Goal: Information Seeking & Learning: Learn about a topic

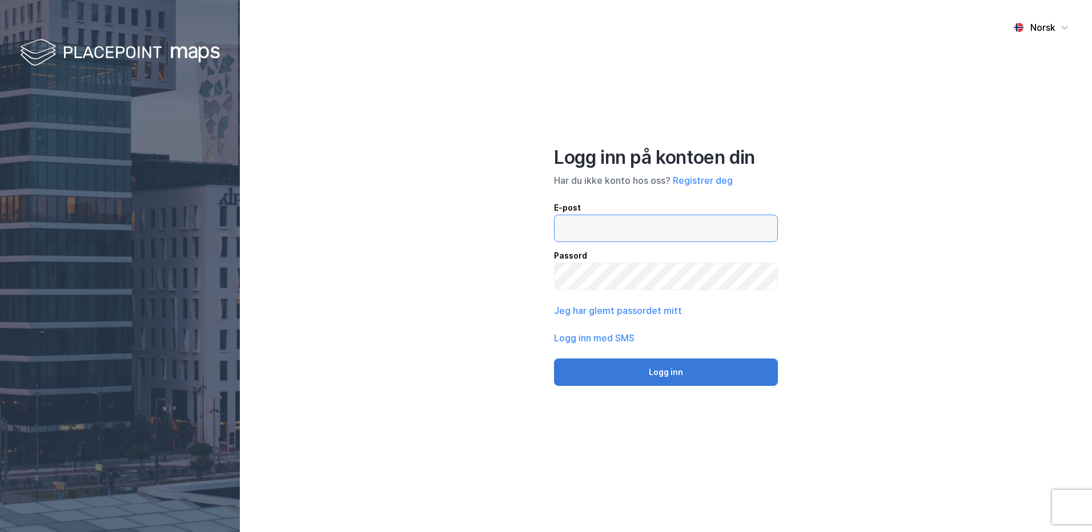
type input "[EMAIL_ADDRESS][DOMAIN_NAME]"
click at [662, 378] on button "Logg inn" at bounding box center [666, 372] width 224 height 27
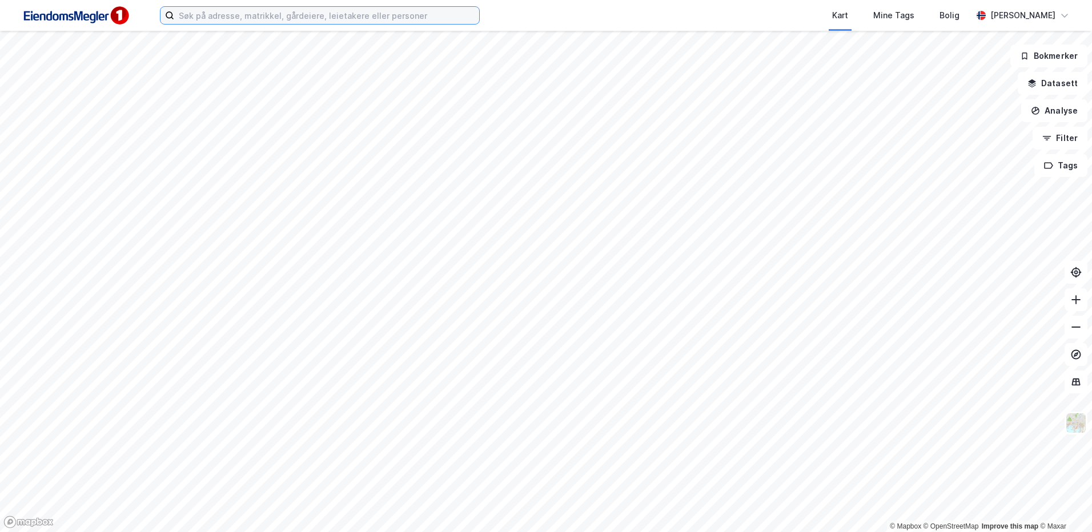
click at [372, 19] on input at bounding box center [326, 15] width 305 height 17
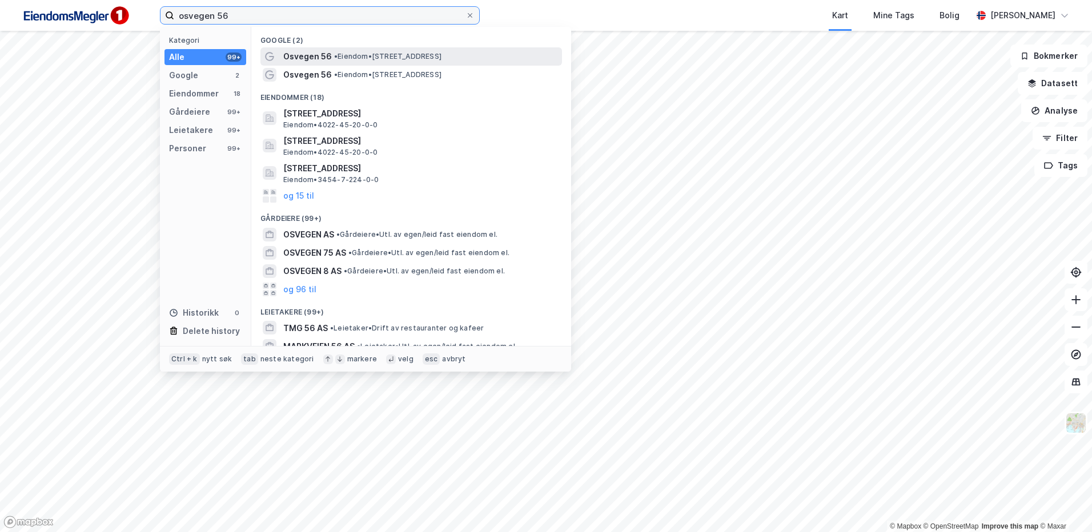
type input "osvegen 56"
click at [368, 54] on span "• Eiendom • [STREET_ADDRESS]" at bounding box center [387, 56] width 107 height 9
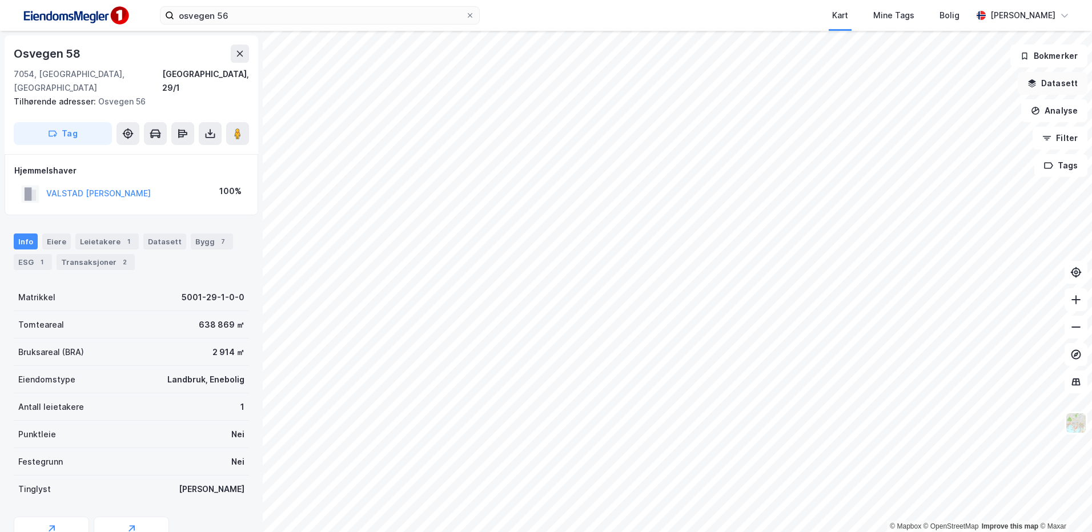
click at [1044, 80] on button "Datasett" at bounding box center [1053, 83] width 70 height 23
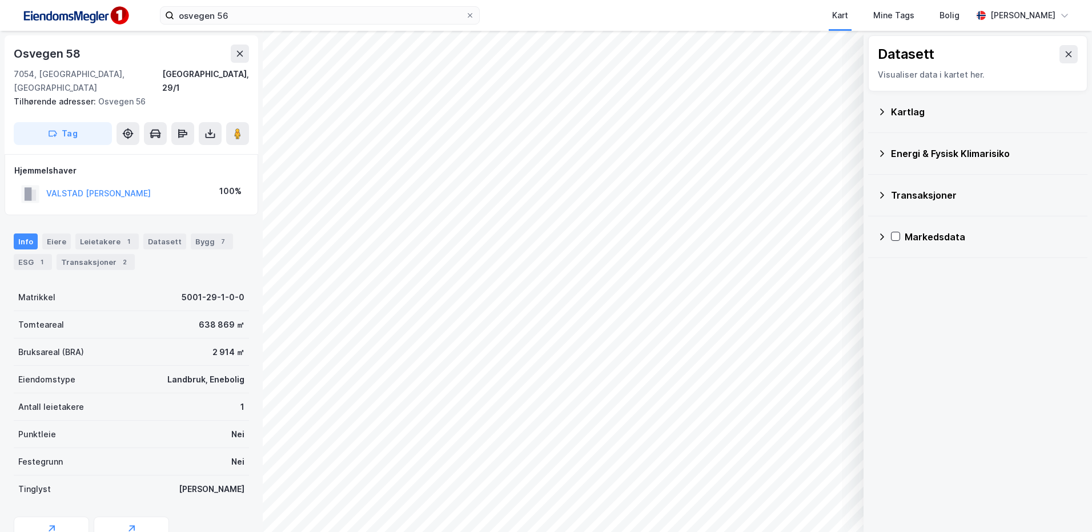
click at [885, 109] on icon at bounding box center [882, 111] width 9 height 9
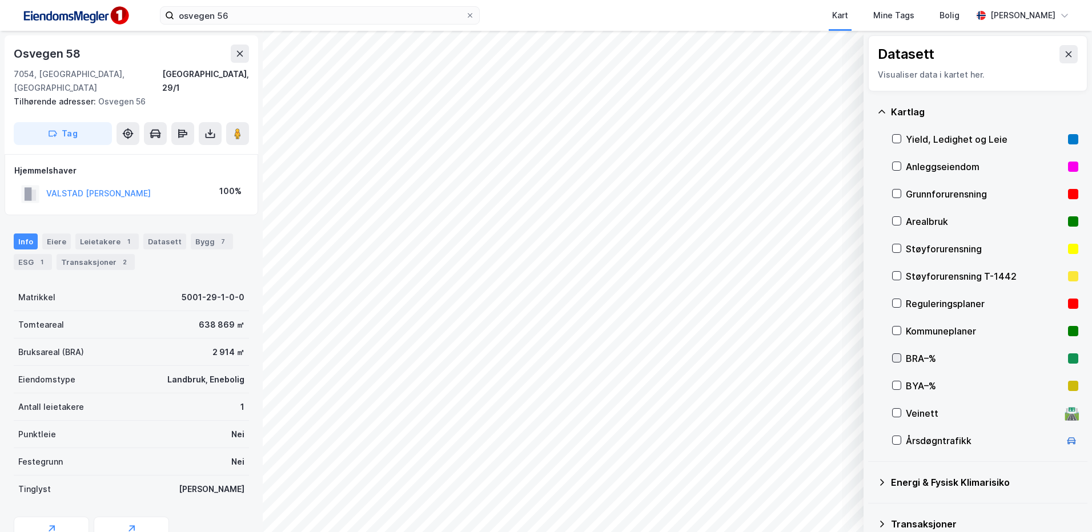
click at [899, 355] on icon at bounding box center [897, 358] width 8 height 8
click at [900, 384] on icon at bounding box center [897, 386] width 6 height 4
click at [901, 358] on div at bounding box center [896, 358] width 9 height 9
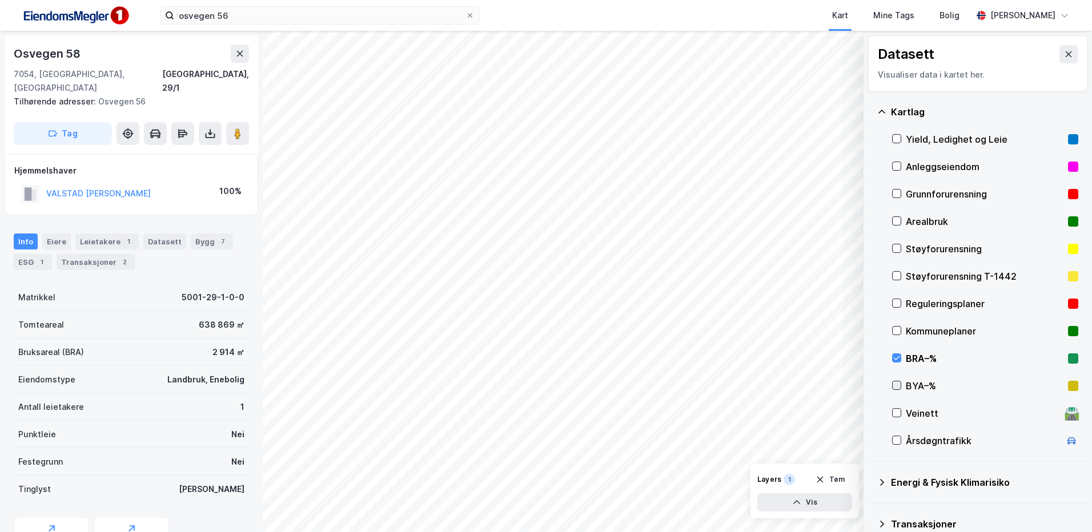
click at [901, 386] on div at bounding box center [896, 385] width 9 height 9
click at [898, 352] on div "BRA–%" at bounding box center [985, 358] width 186 height 27
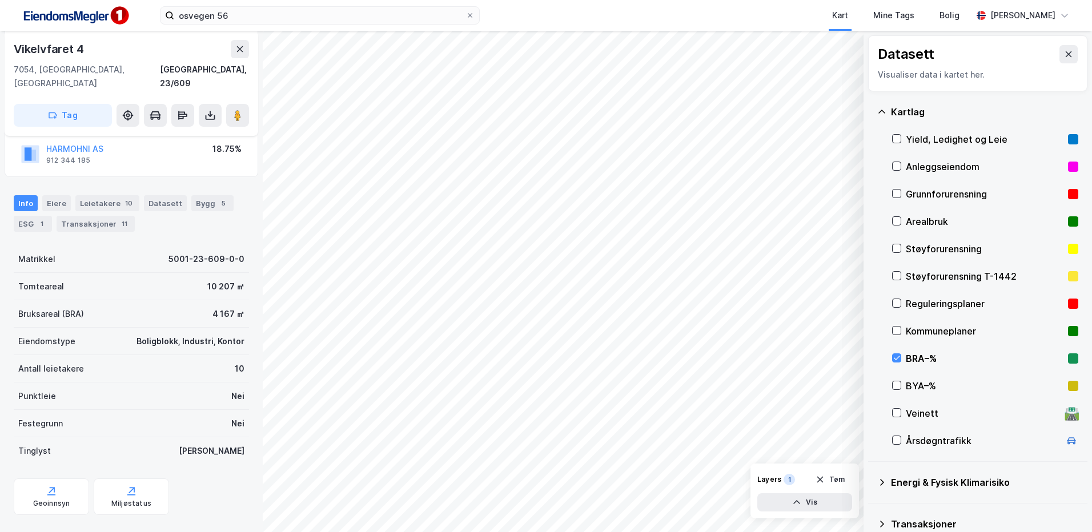
scroll to position [144, 0]
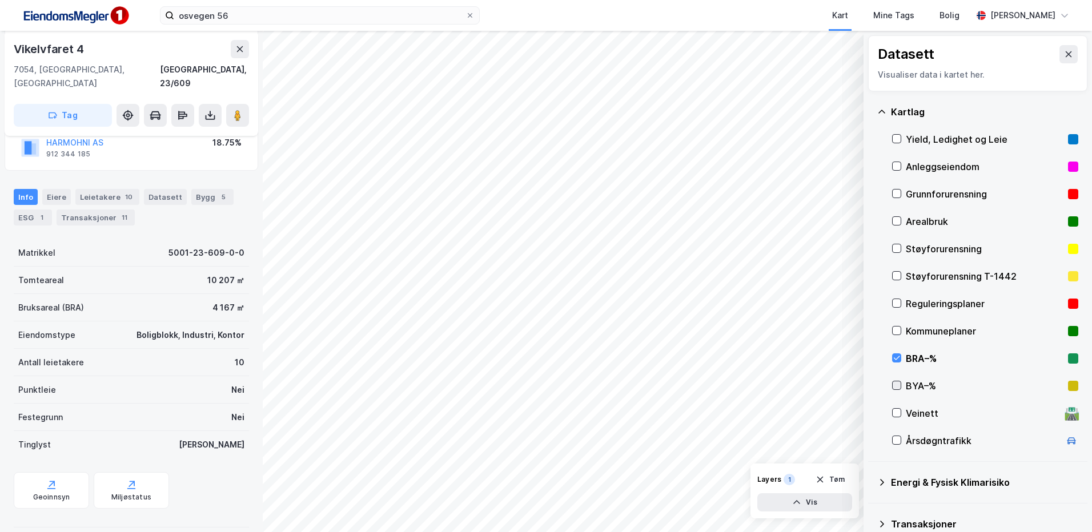
click at [895, 387] on icon at bounding box center [897, 386] width 8 height 8
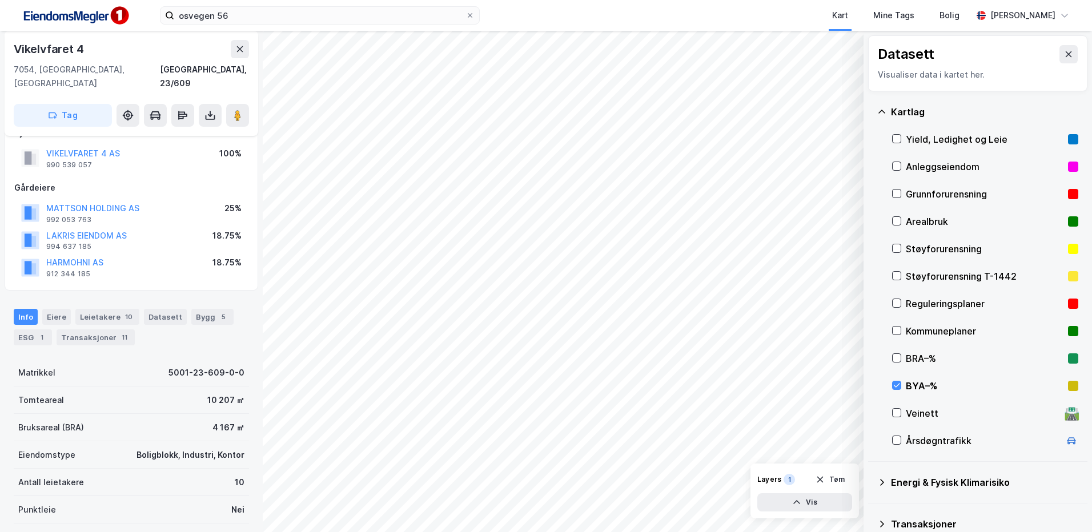
scroll to position [0, 0]
